Goal: Task Accomplishment & Management: Use online tool/utility

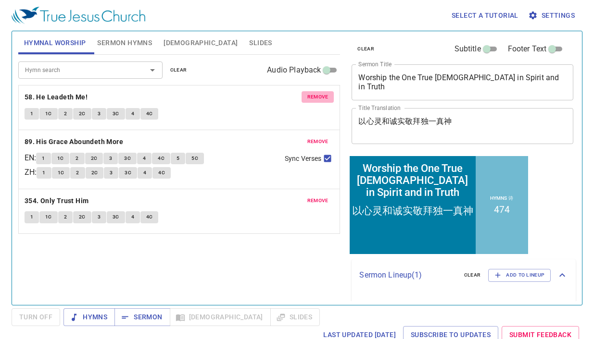
click at [314, 97] on span "remove" at bounding box center [317, 97] width 21 height 9
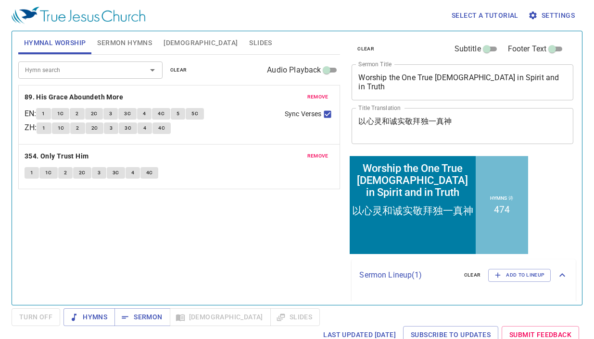
click at [314, 97] on span "remove" at bounding box center [317, 97] width 21 height 9
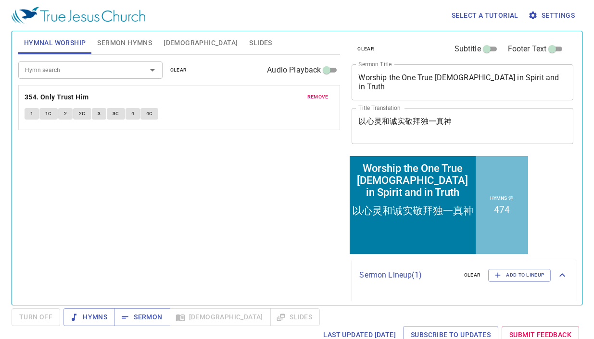
click at [314, 97] on span "remove" at bounding box center [317, 97] width 21 height 9
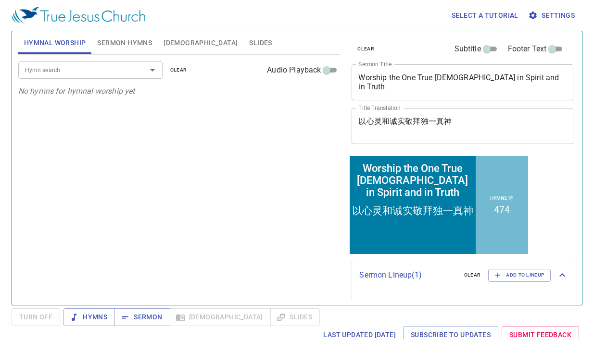
click at [75, 74] on input "Hymn search" at bounding box center [76, 69] width 110 height 11
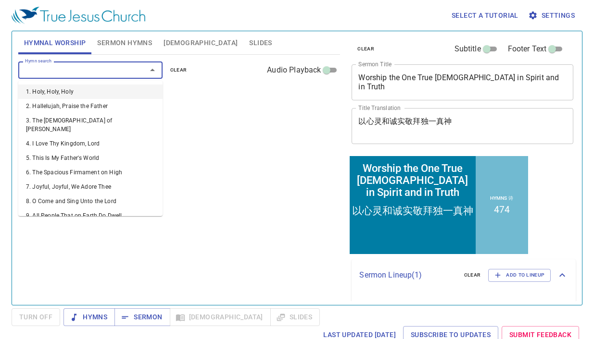
click at [108, 43] on span "Sermon Hymns" at bounding box center [124, 43] width 55 height 12
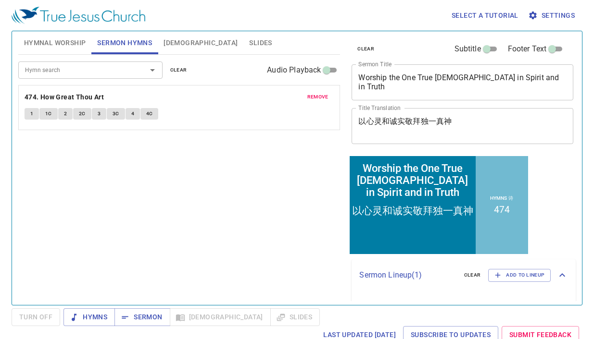
click at [319, 100] on span "remove" at bounding box center [317, 97] width 21 height 9
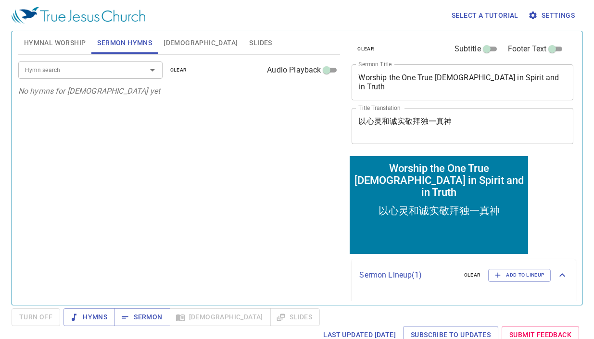
click at [34, 72] on input "Hymn search" at bounding box center [76, 69] width 110 height 11
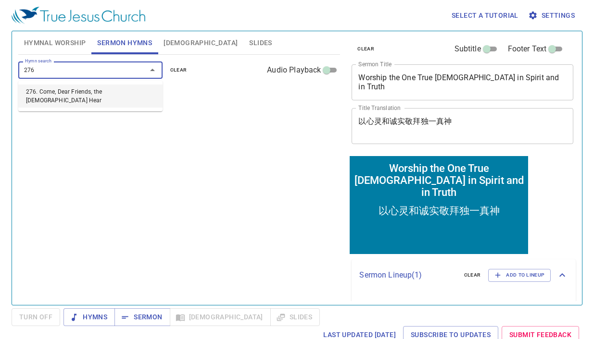
type input "276. Come, Dear Friends, the [DEMOGRAPHIC_DATA] Hear"
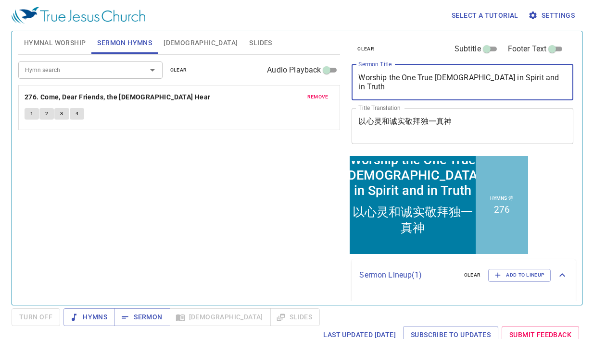
drag, startPoint x: 535, startPoint y: 78, endPoint x: 247, endPoint y: 75, distance: 288.9
click at [247, 75] on div "Hymnal Worship Sermon Hymns Bible Slides Hymn search Hymn search clear Audio Pl…" at bounding box center [296, 164] width 565 height 274
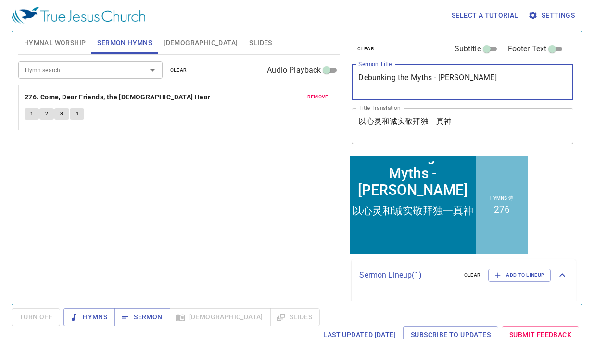
type textarea "Debunking the Myths - [PERSON_NAME]"
click at [484, 120] on textarea "以心灵和诚实敬拜独一真神" at bounding box center [462, 126] width 208 height 18
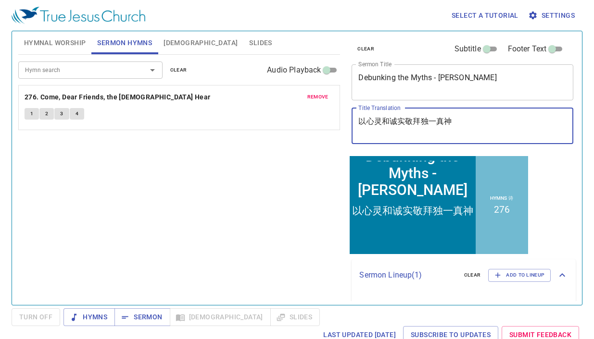
drag, startPoint x: 455, startPoint y: 123, endPoint x: 298, endPoint y: 119, distance: 156.8
click at [299, 119] on div "Hymnal Worship Sermon Hymns Bible Slides Hymn search Hymn search clear Audio Pl…" at bounding box center [296, 164] width 565 height 274
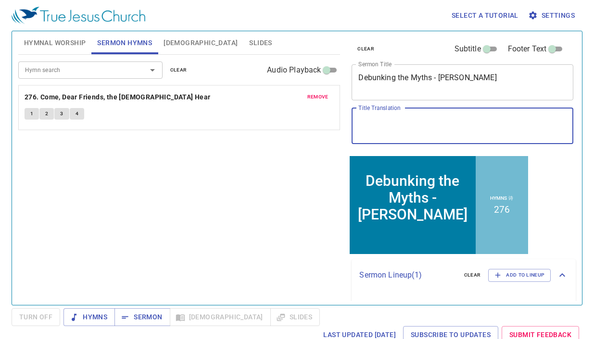
click at [335, 183] on div "Hymn search Hymn search clear Audio Playback remove 276. Come, Dear Friends, th…" at bounding box center [179, 176] width 322 height 242
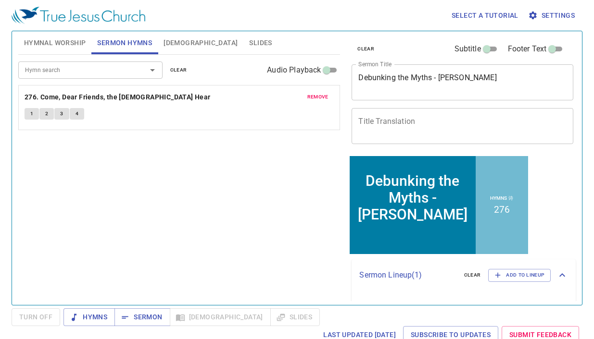
click at [86, 64] on input "Hymn search" at bounding box center [76, 69] width 110 height 11
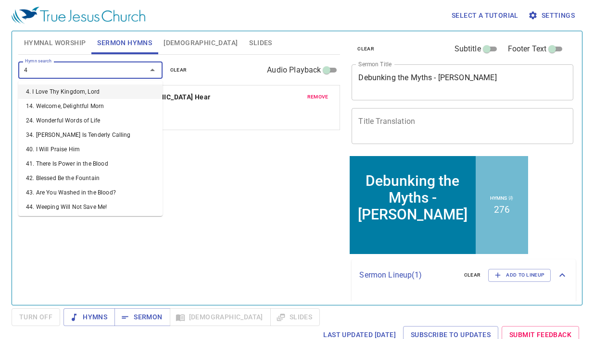
type input "43"
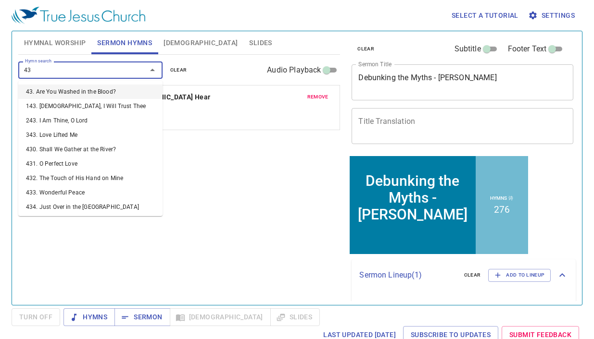
click at [69, 95] on li "43. Are You Washed in the Blood?" at bounding box center [90, 92] width 144 height 14
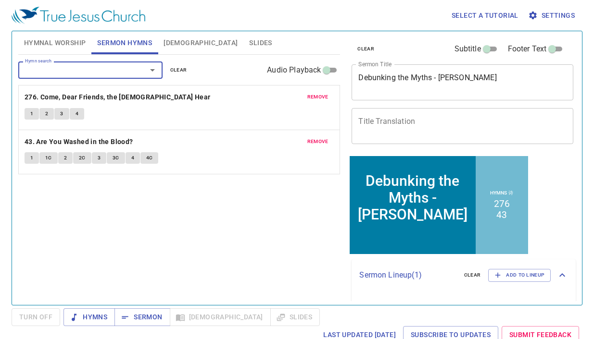
click at [62, 47] on span "Hymnal Worship" at bounding box center [55, 43] width 62 height 12
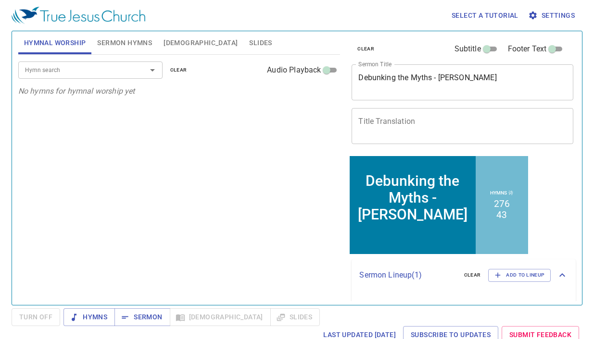
click at [75, 64] on input "Hymn search" at bounding box center [76, 69] width 110 height 11
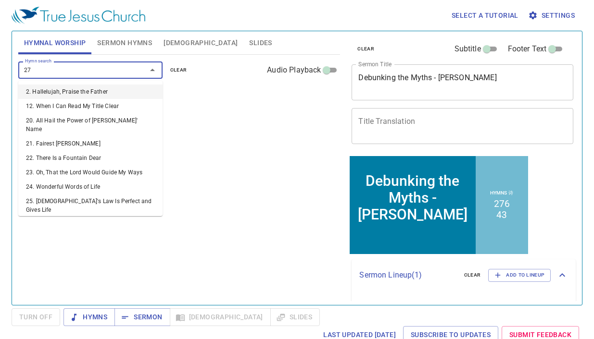
type input "277"
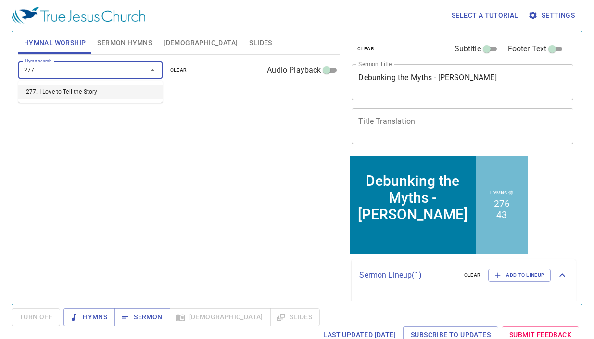
click at [66, 94] on li "277. I Love to Tell the Story" at bounding box center [90, 92] width 144 height 14
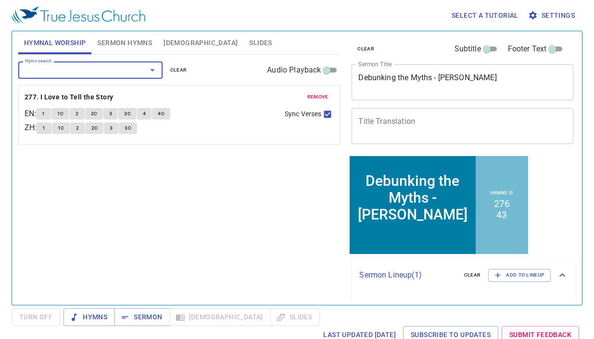
click at [68, 73] on input "Hymn search" at bounding box center [76, 69] width 110 height 11
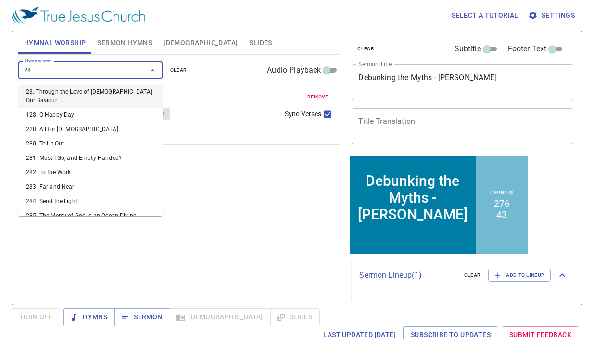
type input "284"
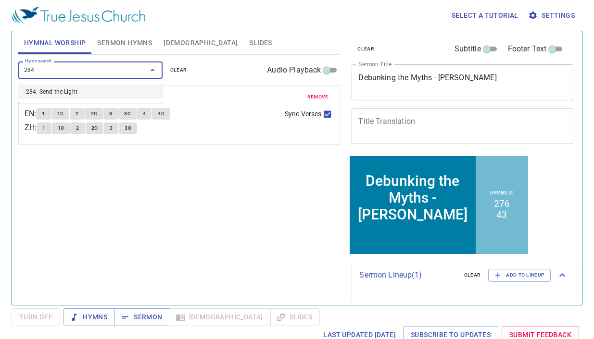
click at [71, 97] on li "284. Send the Light" at bounding box center [90, 92] width 144 height 14
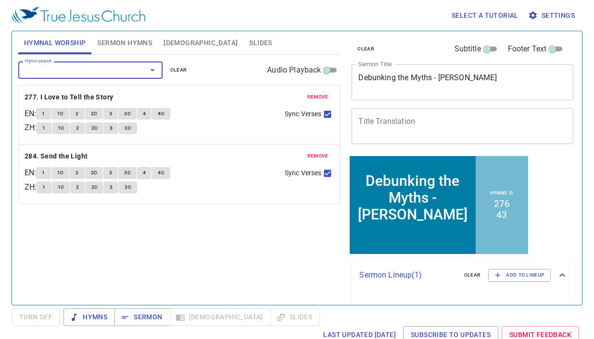
click at [65, 73] on input "Hymn search" at bounding box center [76, 69] width 110 height 11
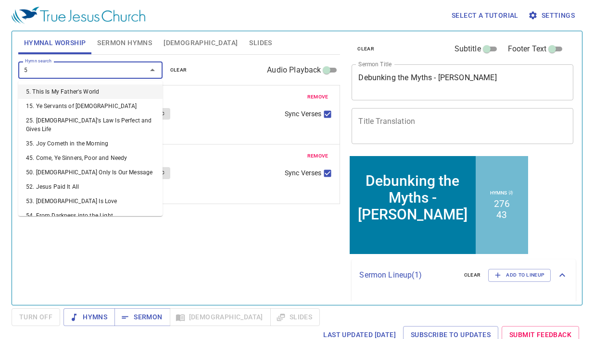
type input "5"
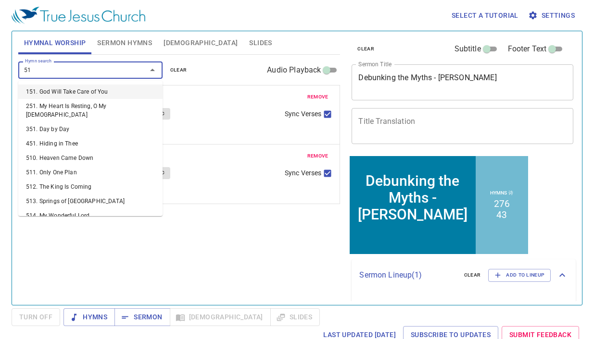
type input "518"
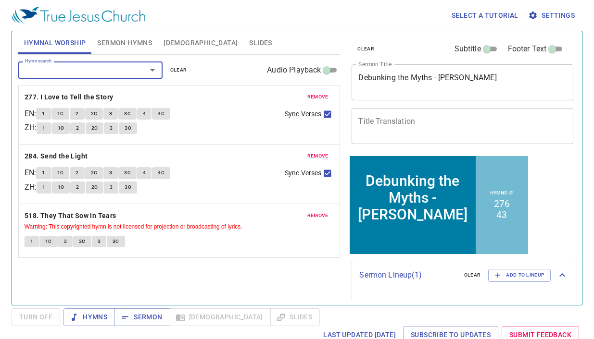
click at [421, 135] on div "x Title Translation" at bounding box center [462, 126] width 222 height 36
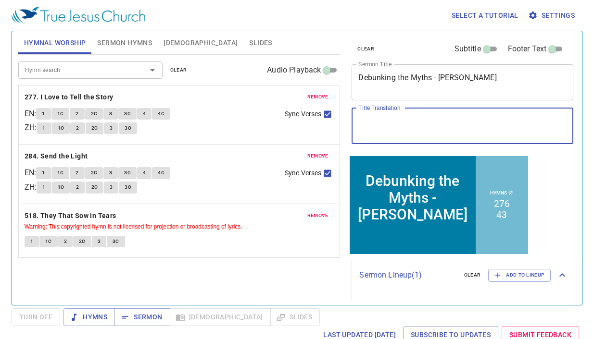
click at [395, 118] on textarea "Title Translation" at bounding box center [462, 126] width 208 height 18
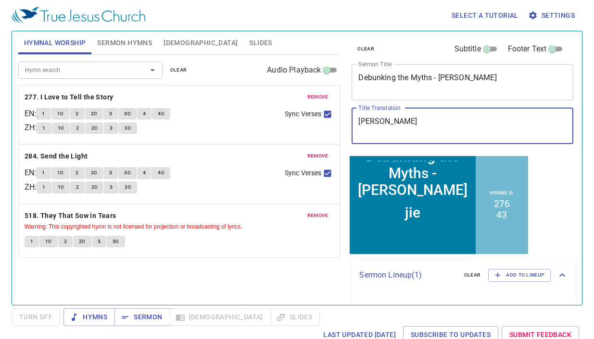
type textarea "jie kai"
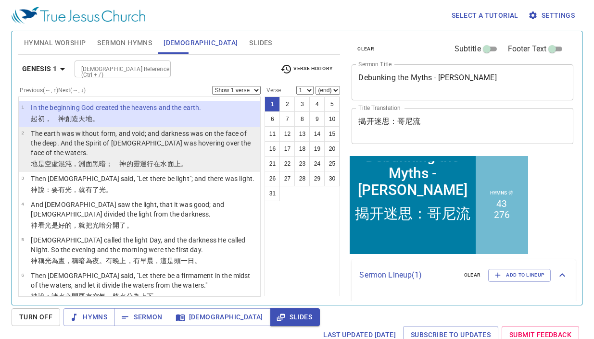
click at [289, 249] on div "1 2 3 4 5 6 7 8 9 10 11 12 13 14 15 16 17 18 19 20 21 22 23 24 25 26 27 28 29 3…" at bounding box center [301, 197] width 75 height 200
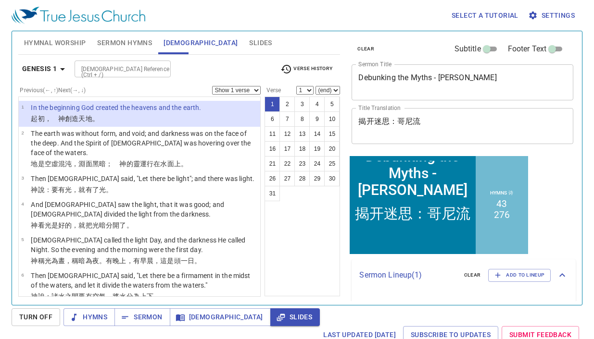
click at [60, 40] on span "Hymnal Worship" at bounding box center [55, 43] width 62 height 12
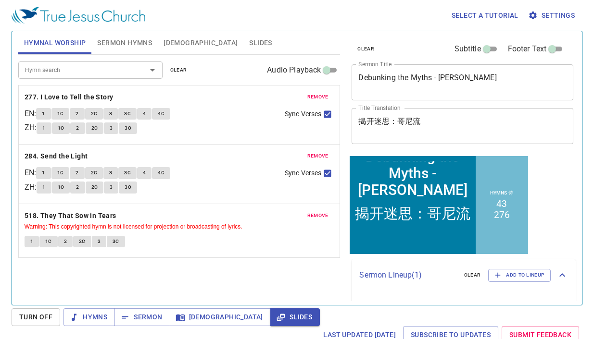
click at [249, 44] on span "Slides" at bounding box center [260, 43] width 23 height 12
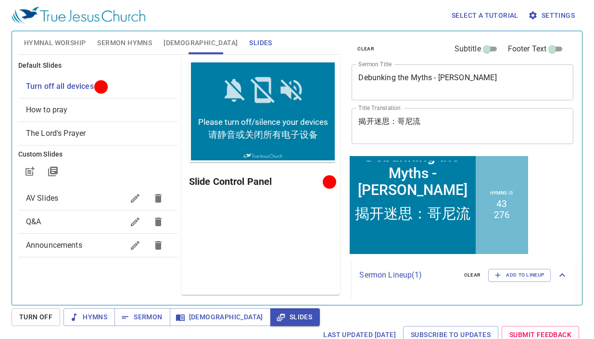
click at [114, 30] on div "Select a tutorial Settings" at bounding box center [295, 15] width 567 height 31
click at [112, 37] on span "Sermon Hymns" at bounding box center [124, 43] width 55 height 12
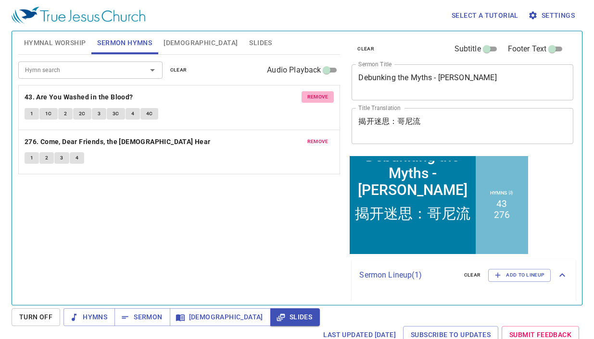
click at [316, 97] on span "remove" at bounding box center [317, 97] width 21 height 9
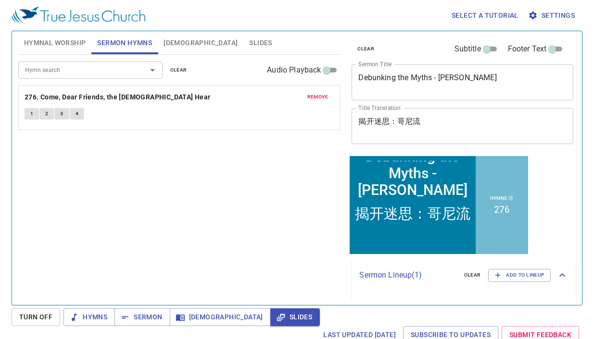
click at [56, 74] on input "Hymn search" at bounding box center [76, 69] width 110 height 11
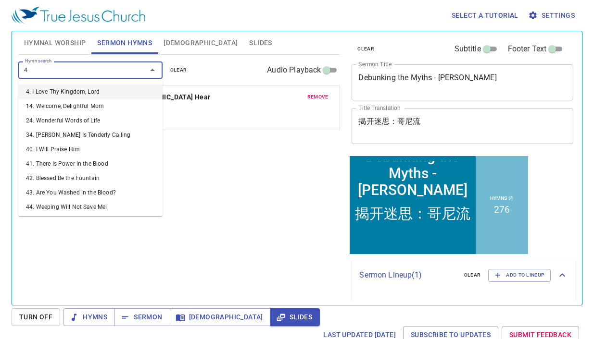
type input "43"
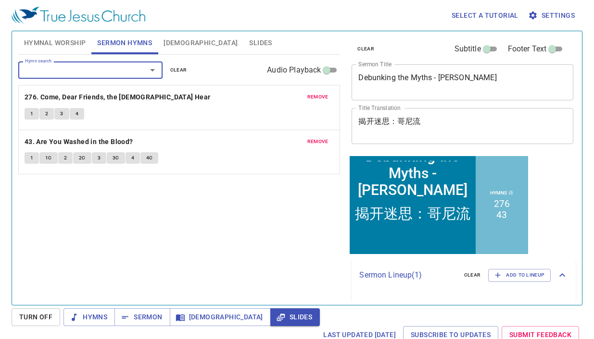
click at [222, 202] on div "Hymn search Hymn search clear Audio Playback remove 276. Come, Dear Friends, th…" at bounding box center [179, 176] width 322 height 242
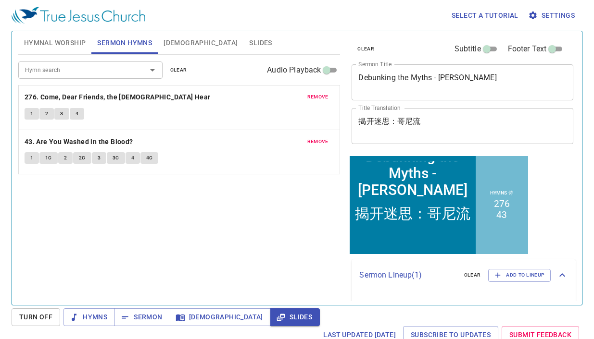
click at [73, 45] on span "Hymnal Worship" at bounding box center [55, 43] width 62 height 12
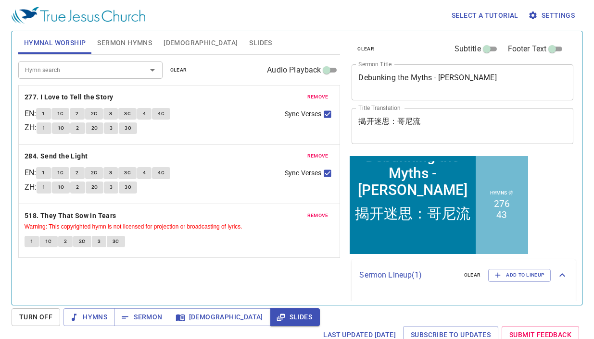
click at [106, 46] on span "Sermon Hymns" at bounding box center [124, 43] width 55 height 12
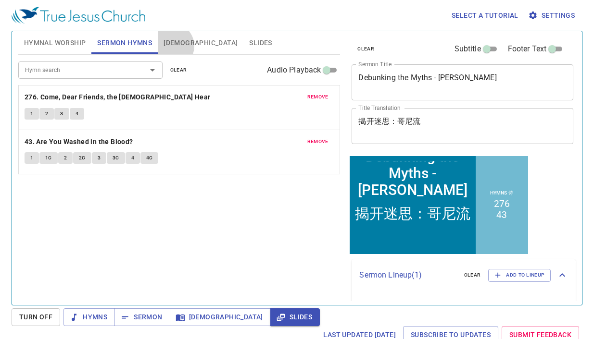
click at [170, 46] on span "[DEMOGRAPHIC_DATA]" at bounding box center [200, 43] width 74 height 12
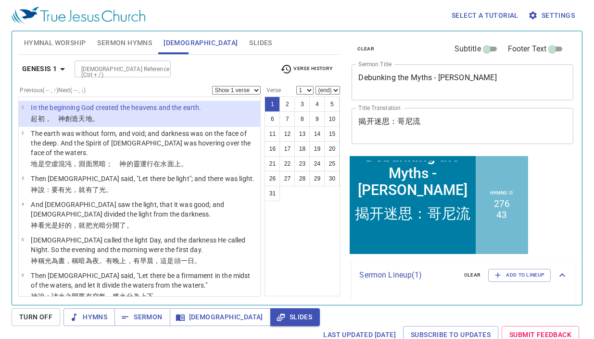
click at [243, 43] on button "Slides" at bounding box center [260, 42] width 34 height 23
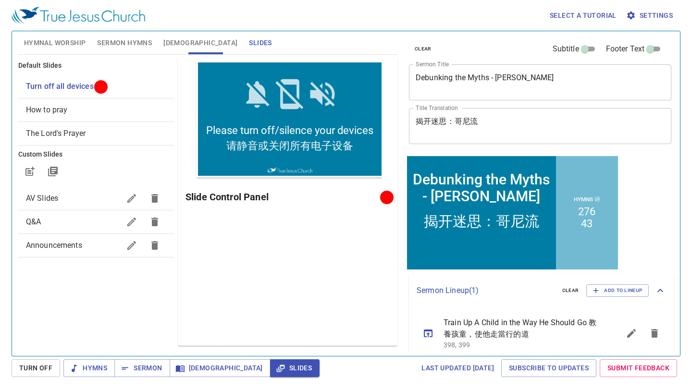
scroll to position [12, 0]
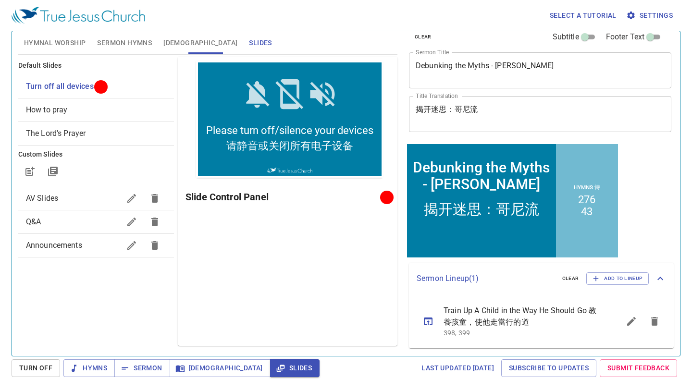
click at [60, 41] on span "Hymnal Worship" at bounding box center [55, 43] width 62 height 12
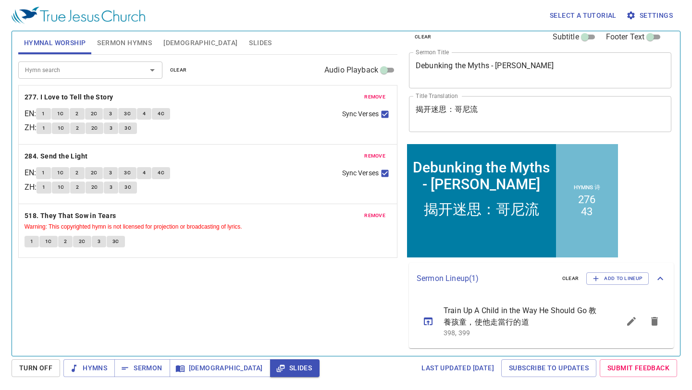
click at [115, 38] on span "Sermon Hymns" at bounding box center [124, 43] width 55 height 12
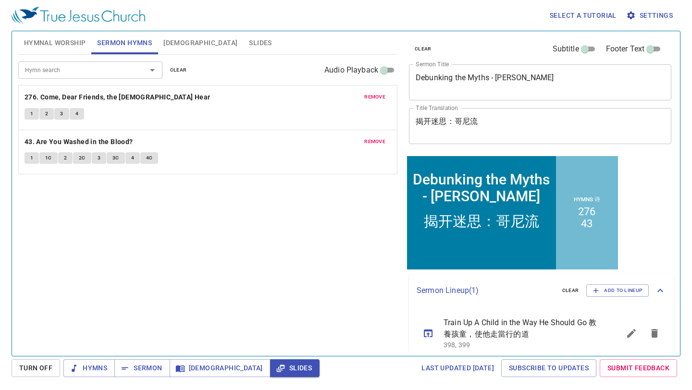
scroll to position [12, 0]
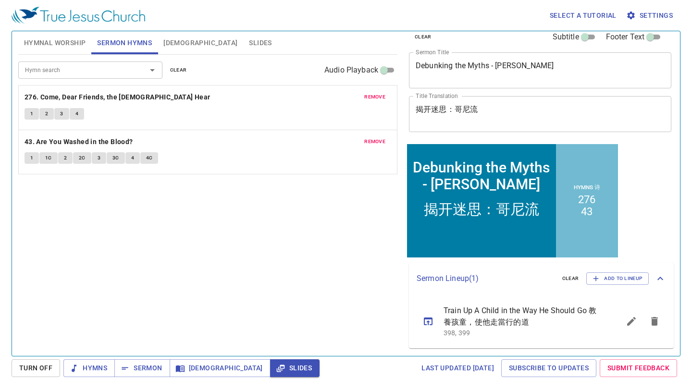
click at [249, 41] on span "Slides" at bounding box center [260, 43] width 23 height 12
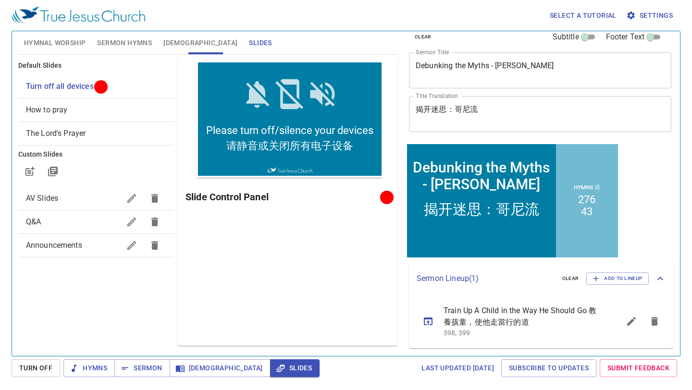
click at [71, 39] on span "Hymnal Worship" at bounding box center [55, 43] width 62 height 12
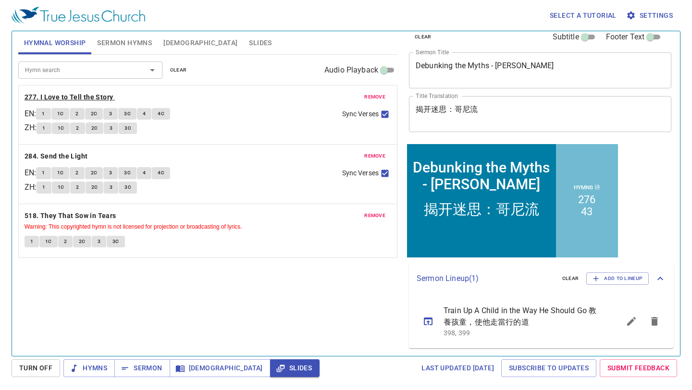
click at [75, 93] on b "277. I Love to Tell the Story" at bounding box center [69, 97] width 89 height 12
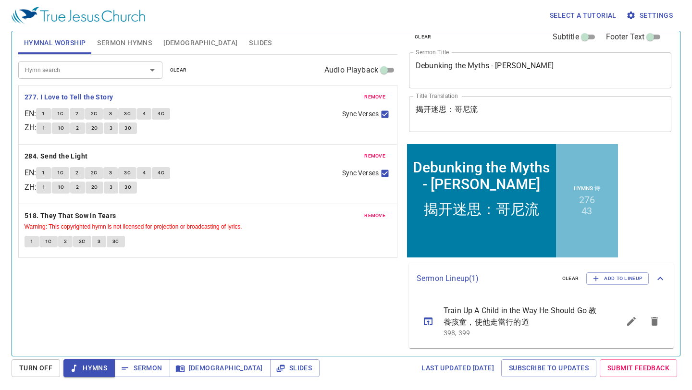
click at [249, 42] on span "Slides" at bounding box center [260, 43] width 23 height 12
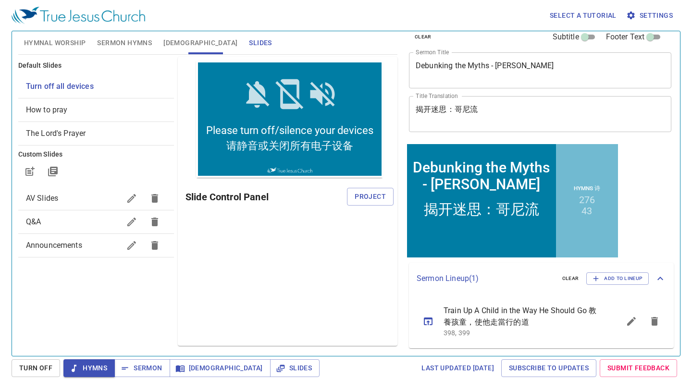
click at [53, 35] on button "Hymnal Worship" at bounding box center [55, 42] width 74 height 23
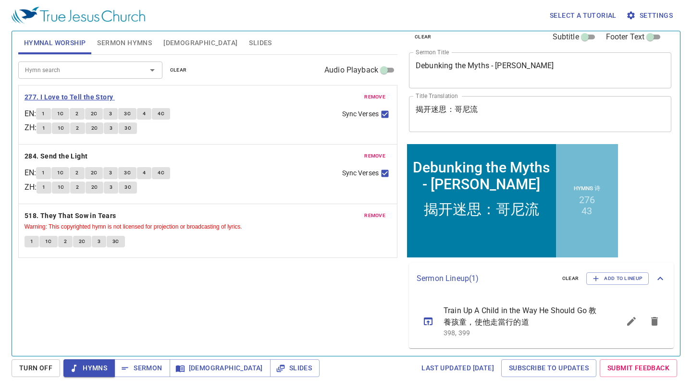
click at [83, 95] on b "277. I Love to Tell the Story" at bounding box center [69, 97] width 89 height 12
click at [49, 117] on button "1" at bounding box center [43, 114] width 14 height 12
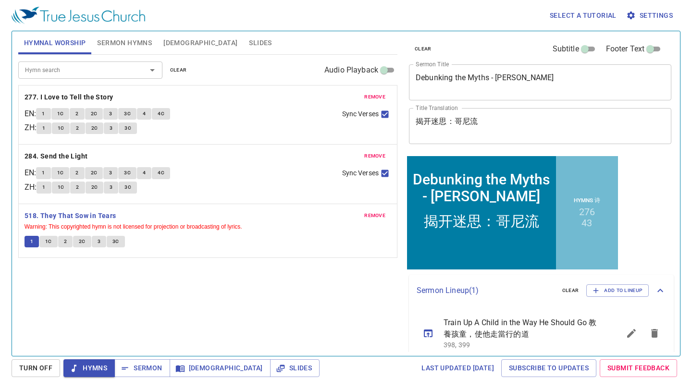
click at [50, 239] on span "1C" at bounding box center [48, 241] width 7 height 9
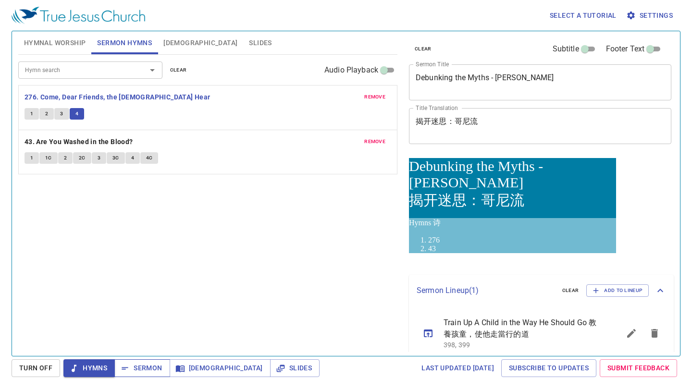
click at [142, 367] on span "Sermon" at bounding box center [142, 368] width 40 height 12
click at [137, 362] on button "Sermon" at bounding box center [141, 369] width 55 height 18
click at [145, 368] on span "Sermon" at bounding box center [142, 368] width 40 height 12
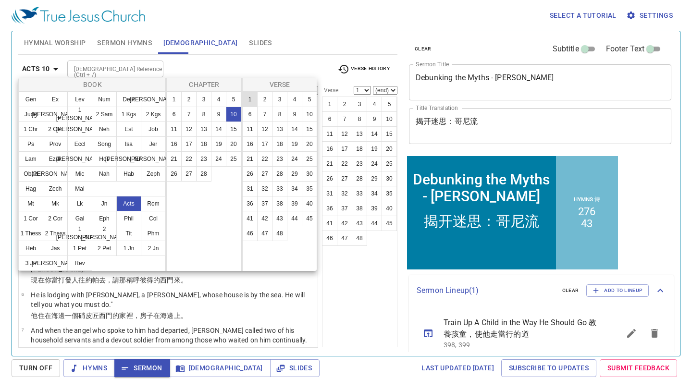
click at [250, 99] on button "1" at bounding box center [249, 99] width 15 height 15
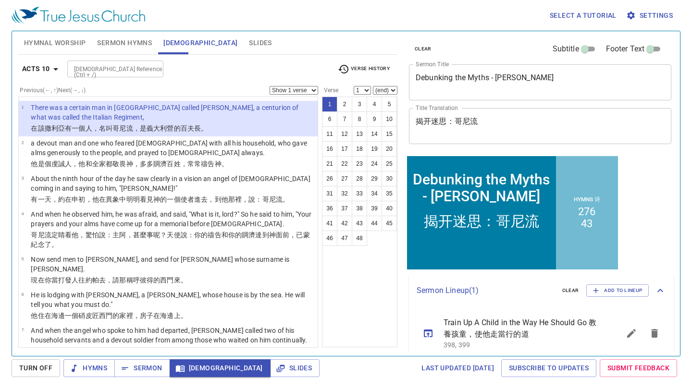
click at [198, 95] on button "1" at bounding box center [193, 90] width 12 height 9
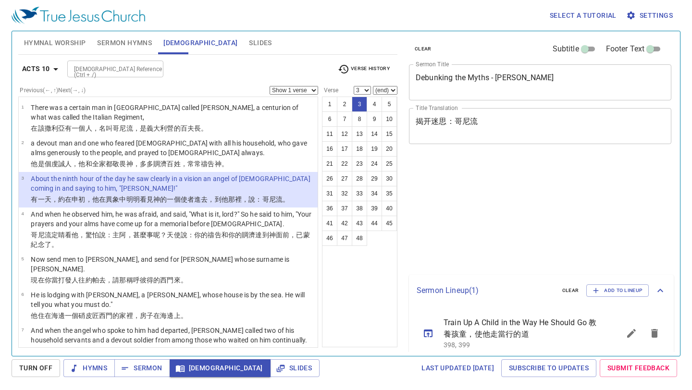
select select "3"
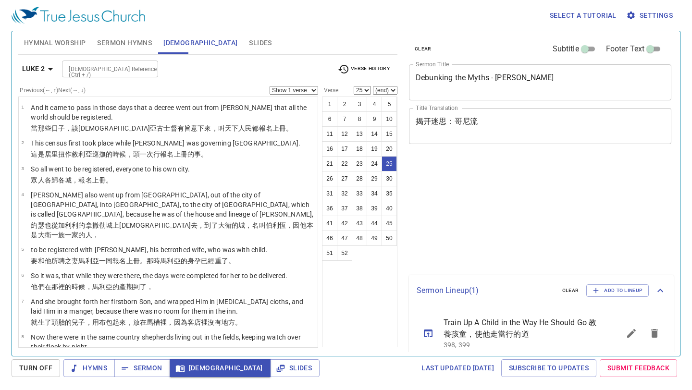
select select "25"
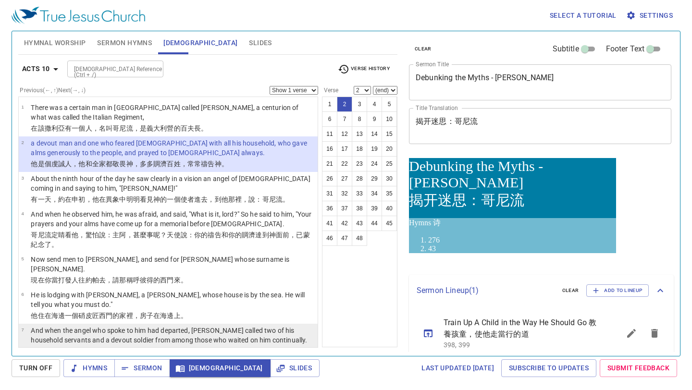
click at [369, 312] on div "1 2 3 4 5 6 7 8 9 10 11 12 13 14 15 16 17 18 19 20 21 22 23 24 25 26 27 28 29 3…" at bounding box center [359, 222] width 75 height 251
click at [147, 326] on p "And when the angel who spoke to him had departed, [PERSON_NAME] called two of h…" at bounding box center [173, 335] width 284 height 19
click at [160, 326] on p "And when the angel who spoke to him had departed, [PERSON_NAME] called two of h…" at bounding box center [173, 335] width 284 height 19
click at [369, 332] on div "1 2 3 4 5 6 7 8 9 10 11 12 13 14 15 16 17 18 19 20 21 22 23 24 25 26 27 28 29 3…" at bounding box center [359, 222] width 75 height 251
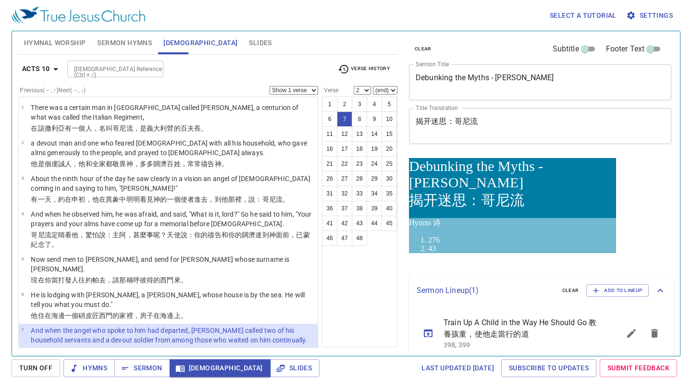
select select "7"
click at [228, 326] on p "And when the angel who spoke to him had departed, [PERSON_NAME] called two of h…" at bounding box center [173, 335] width 284 height 19
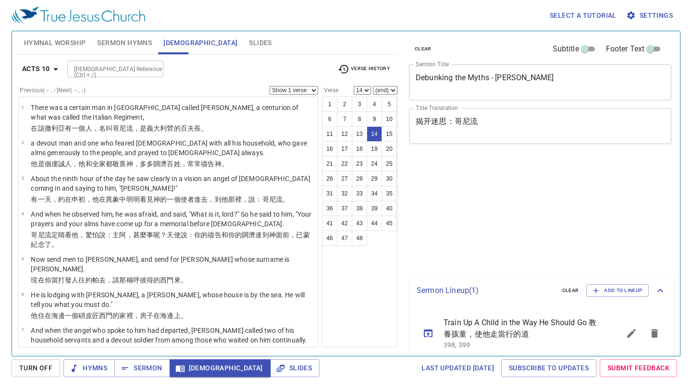
select select "14"
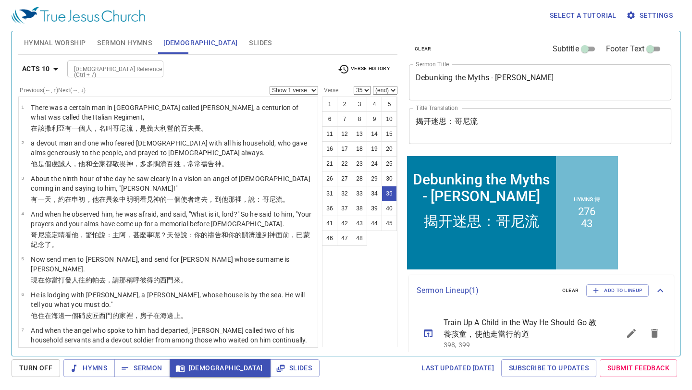
select select "36"
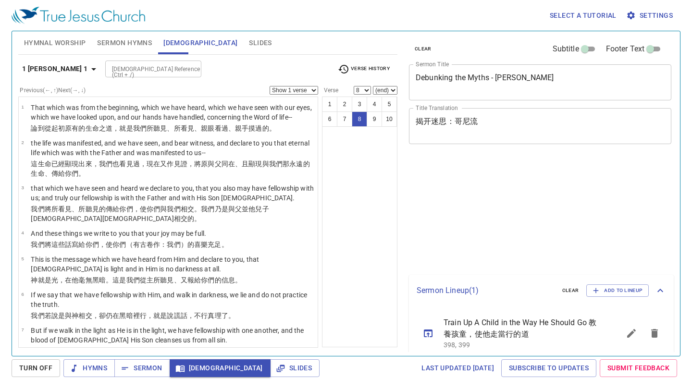
select select "8"
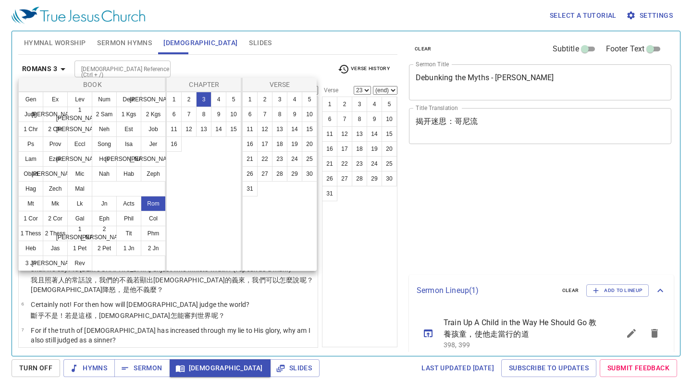
select select "23"
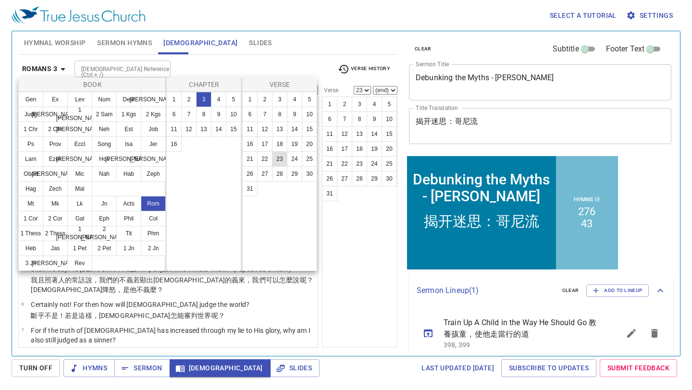
click at [278, 158] on button "23" at bounding box center [279, 158] width 15 height 15
click at [279, 161] on button "23" at bounding box center [279, 158] width 15 height 15
click at [279, 160] on button "23" at bounding box center [279, 158] width 15 height 15
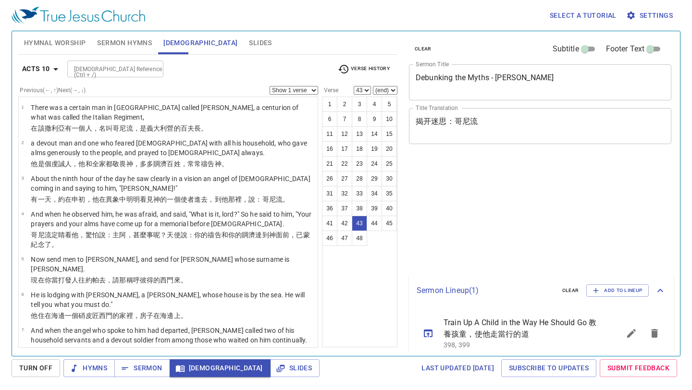
select select "43"
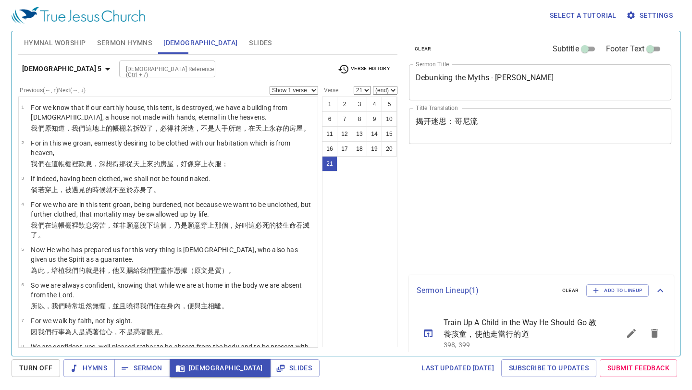
select select "21"
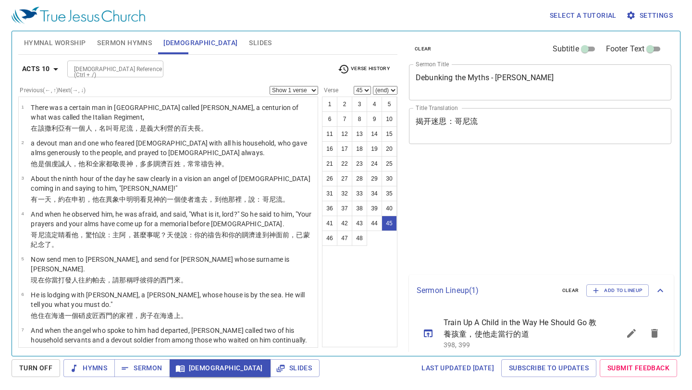
select select "45"
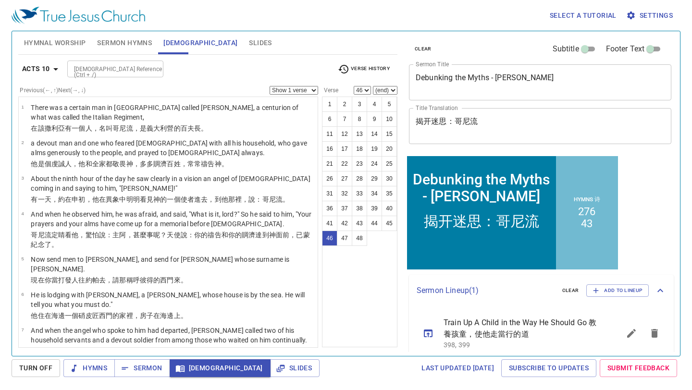
select select "47"
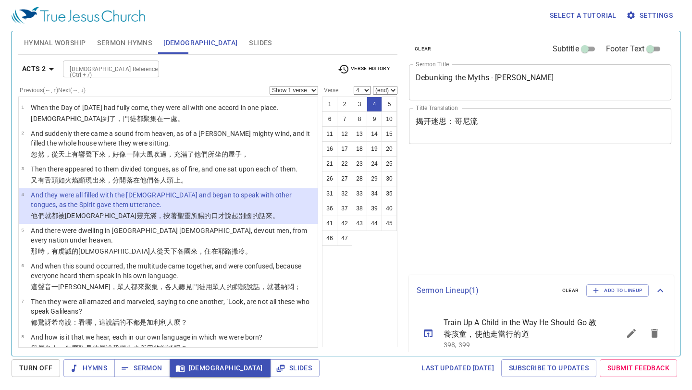
select select "4"
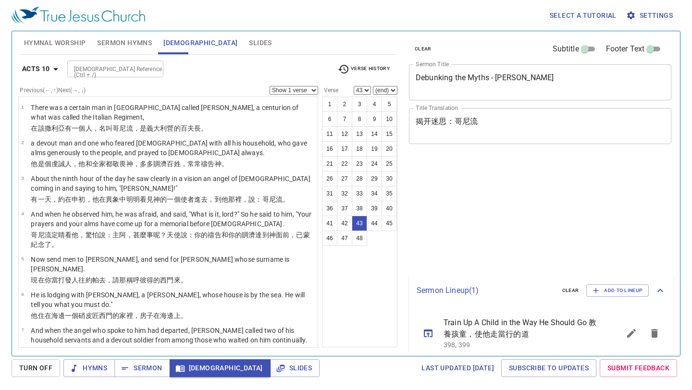
select select "43"
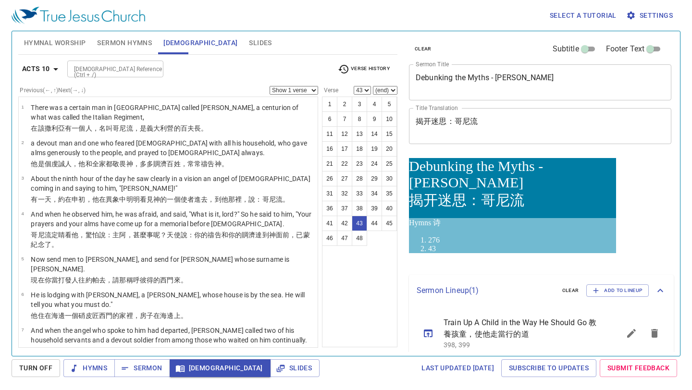
click at [37, 62] on button "Acts 10" at bounding box center [41, 69] width 47 height 18
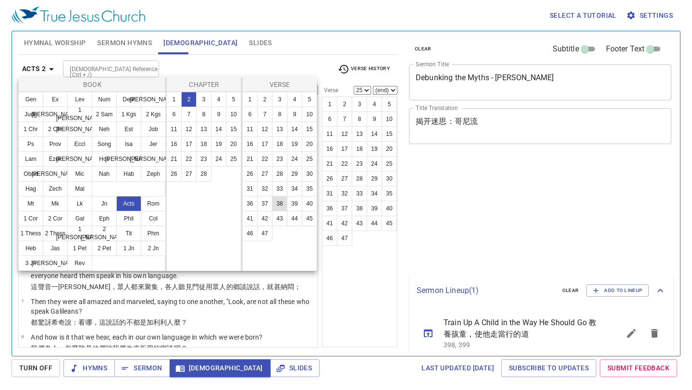
click at [278, 205] on button "38" at bounding box center [279, 203] width 15 height 15
select select "38"
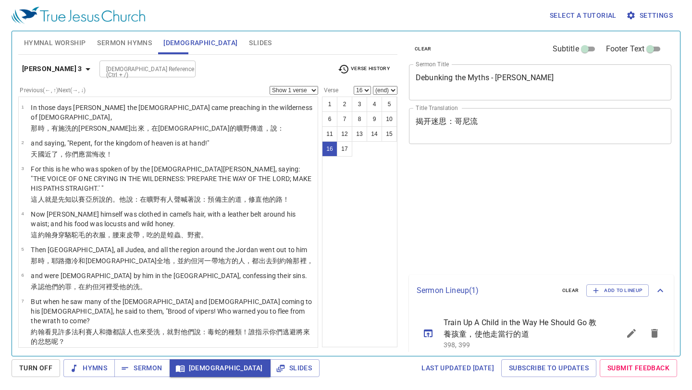
select select "16"
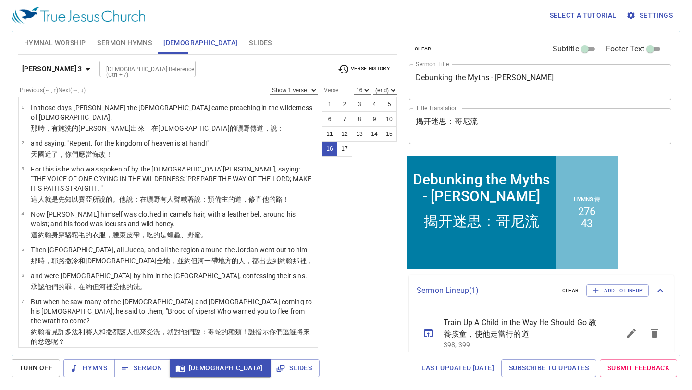
scroll to position [12, 0]
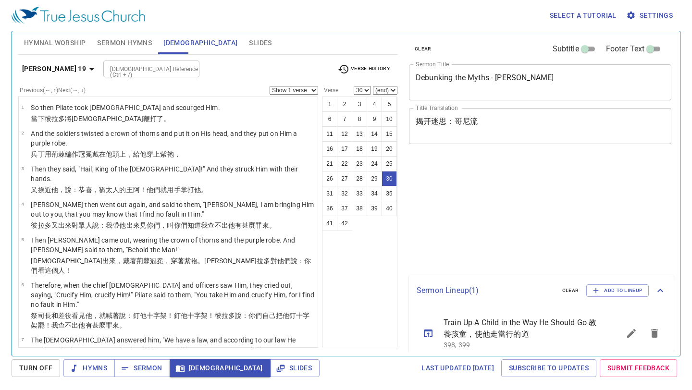
select select "30"
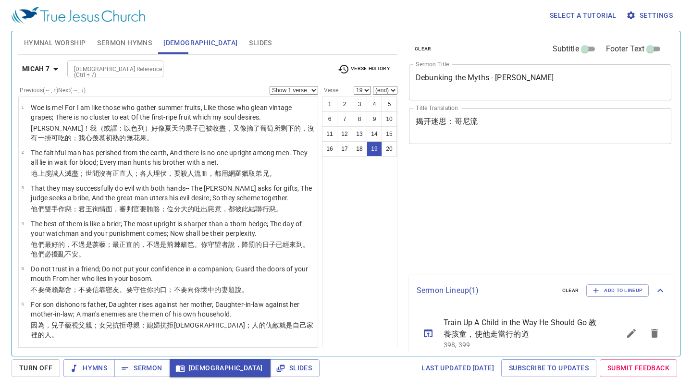
select select "19"
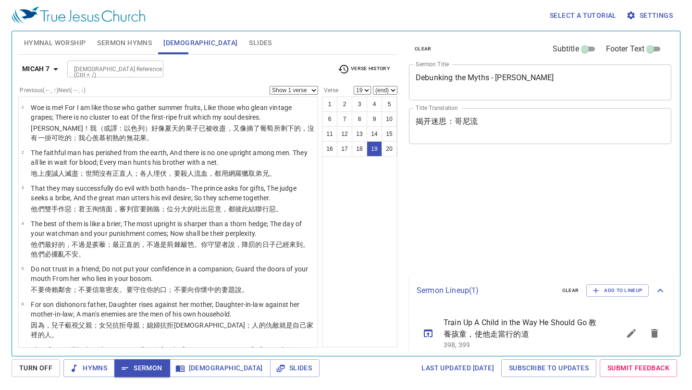
select select "19"
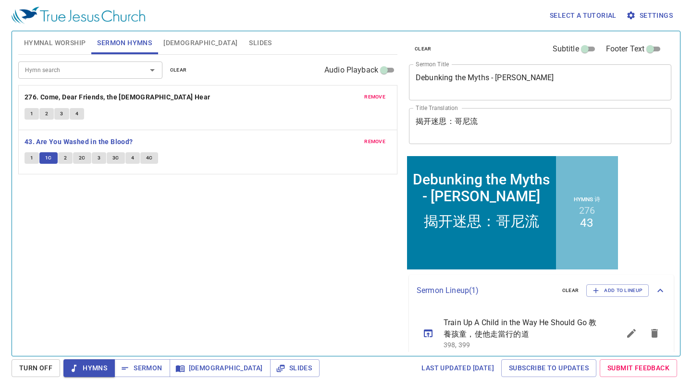
click at [51, 159] on span "1C" at bounding box center [48, 158] width 7 height 9
click at [64, 158] on span "2" at bounding box center [65, 158] width 3 height 9
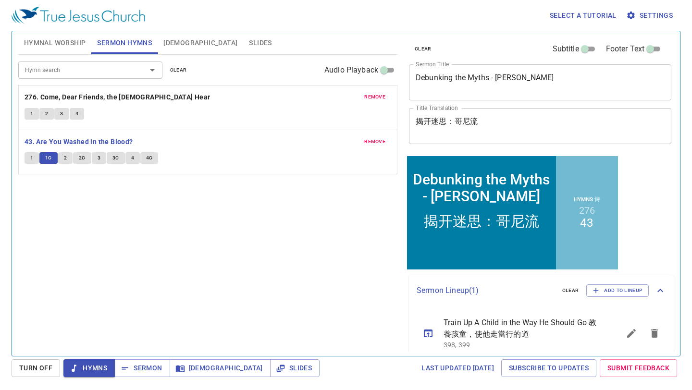
click at [64, 158] on span "2" at bounding box center [65, 158] width 3 height 9
